Goal: Task Accomplishment & Management: Manage account settings

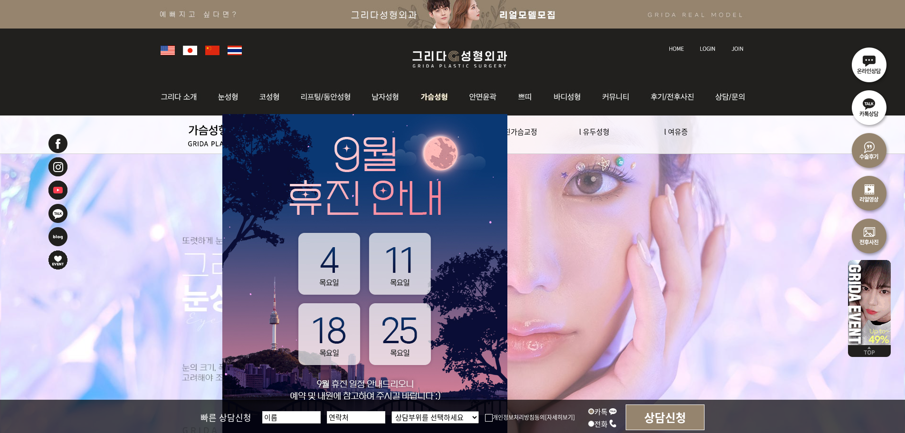
click at [436, 100] on img at bounding box center [434, 96] width 48 height 37
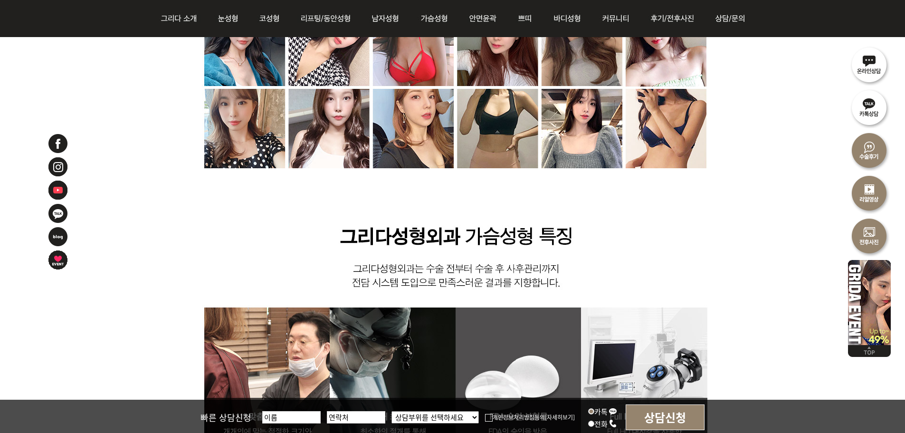
scroll to position [2802, 0]
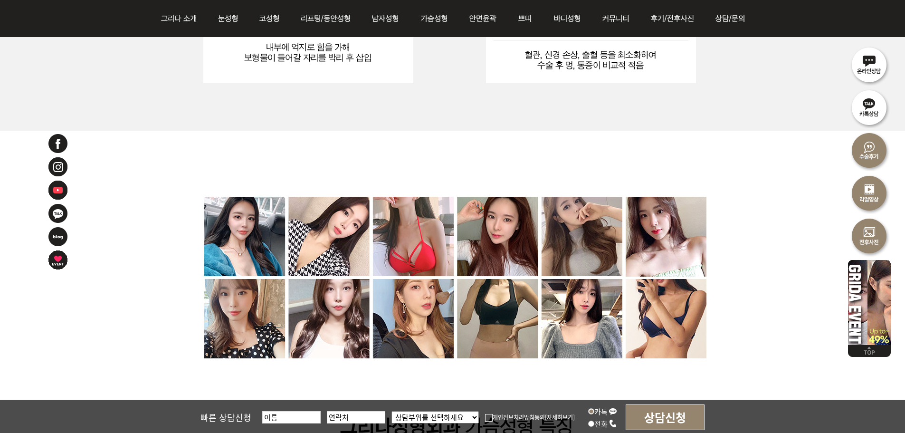
click at [659, 244] on img at bounding box center [453, 438] width 624 height 609
click at [600, 321] on img at bounding box center [453, 438] width 624 height 609
click at [303, 231] on img at bounding box center [453, 438] width 624 height 609
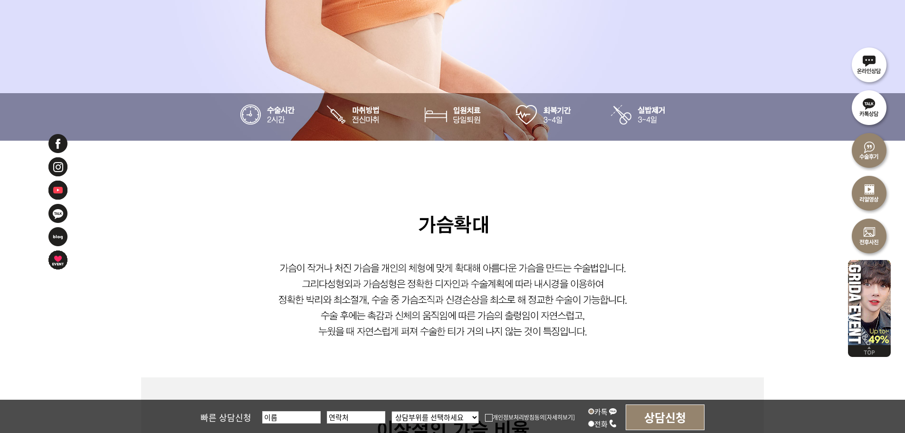
scroll to position [0, 0]
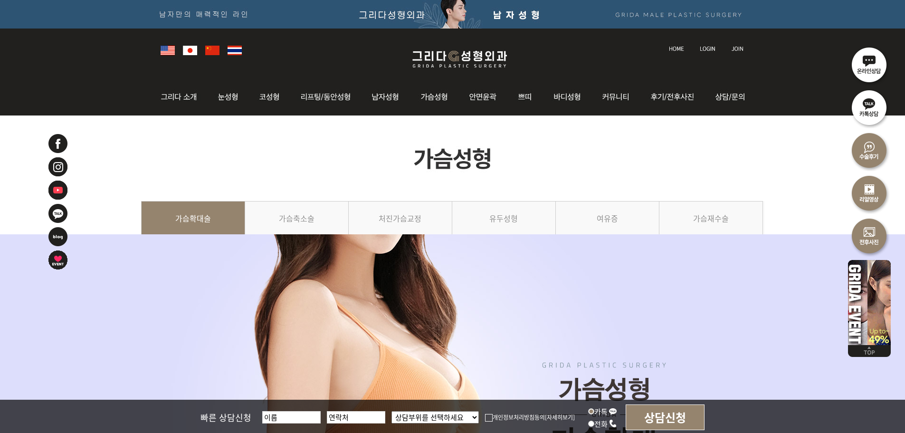
click at [440, 65] on img at bounding box center [459, 59] width 113 height 22
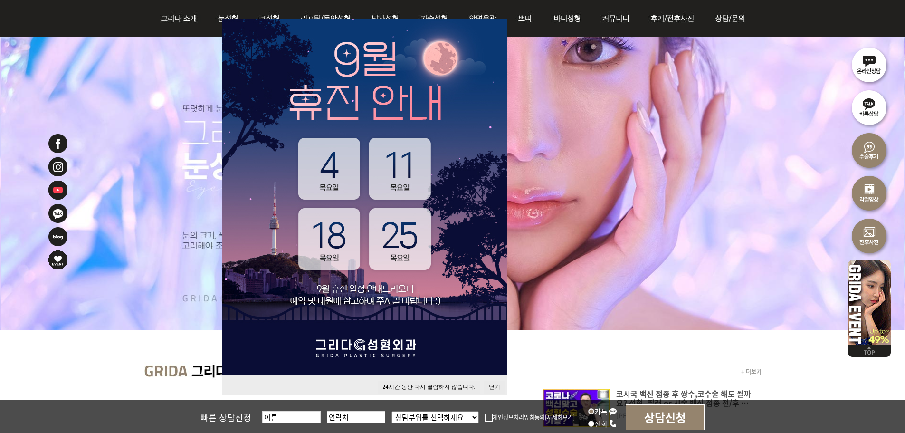
scroll to position [142, 0]
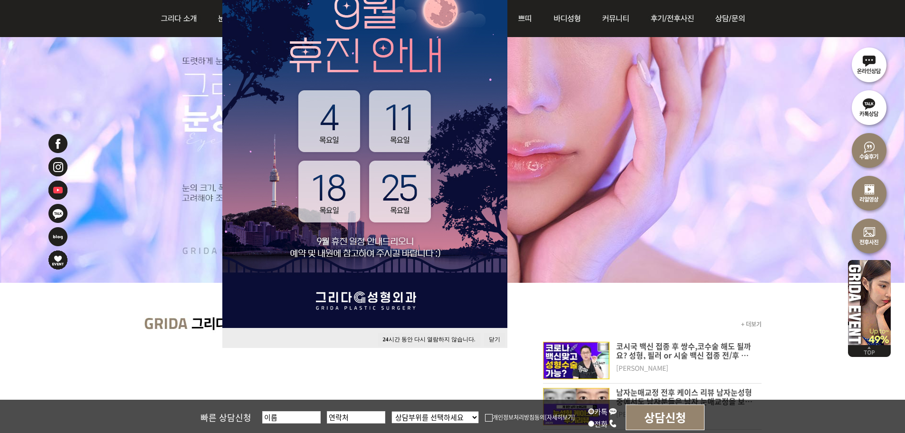
click at [500, 340] on button "닫기" at bounding box center [494, 339] width 21 height 13
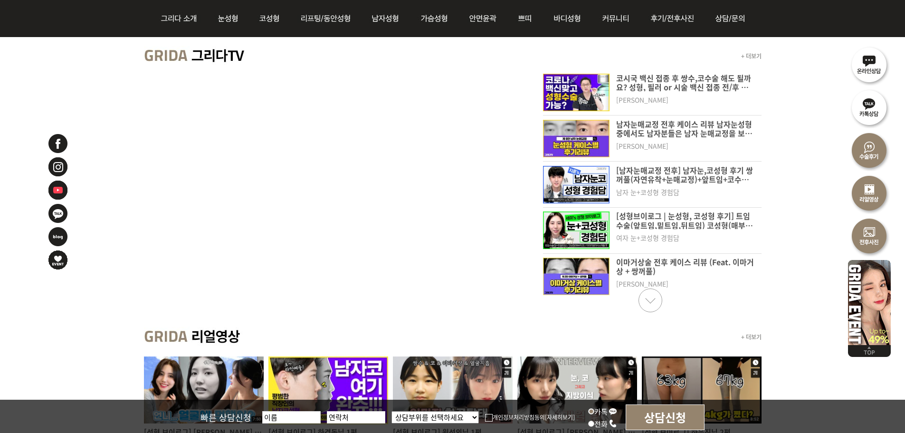
scroll to position [0, 0]
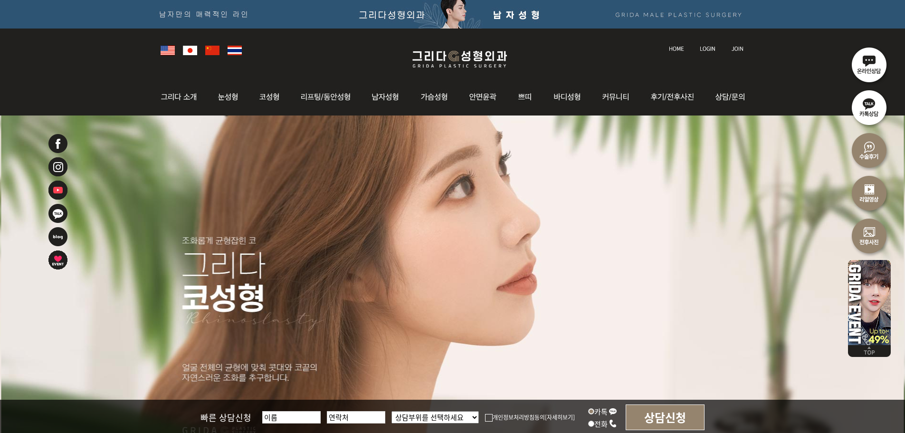
click at [700, 49] on img at bounding box center [708, 48] width 16 height 5
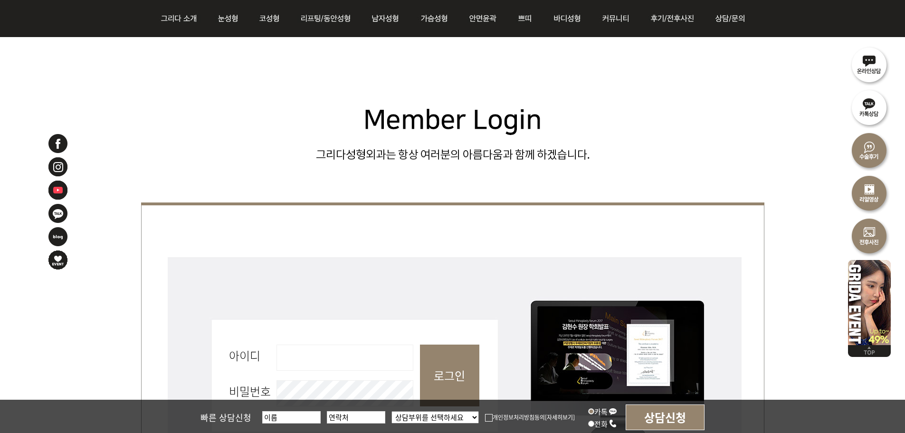
scroll to position [380, 0]
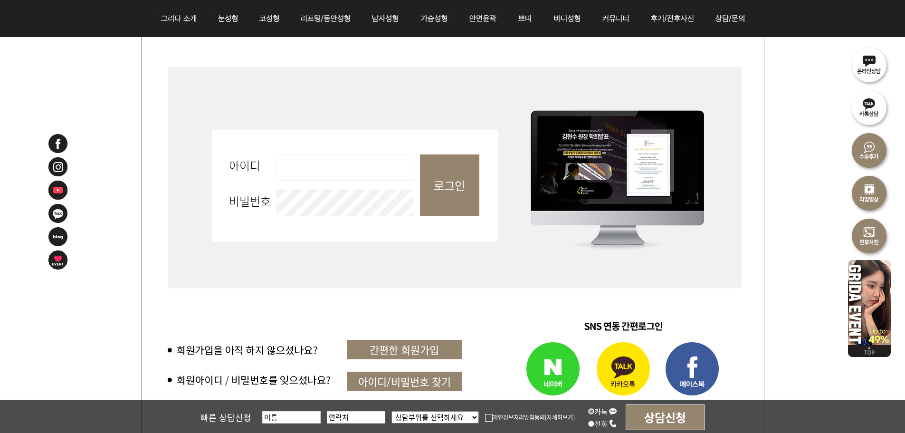
click at [356, 165] on input "아이디 필수" at bounding box center [344, 167] width 137 height 26
type input "admin"
click at [435, 196] on input "로그인" at bounding box center [449, 185] width 59 height 62
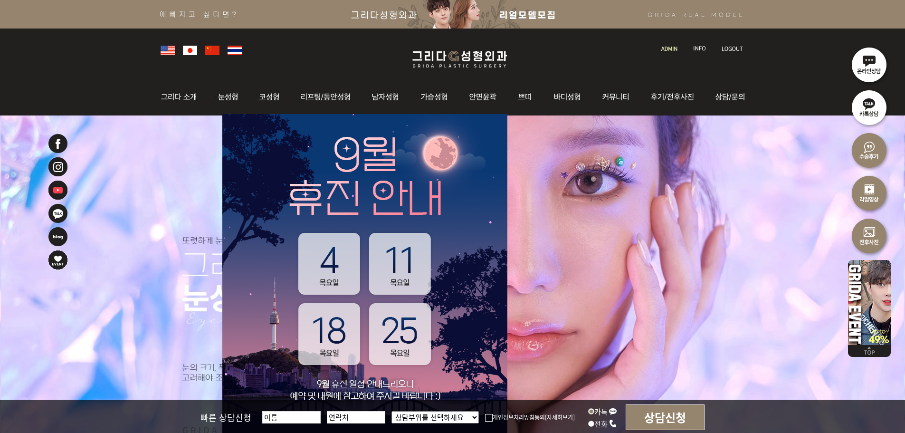
click at [668, 46] on img at bounding box center [669, 48] width 16 height 5
